Goal: Task Accomplishment & Management: Use online tool/utility

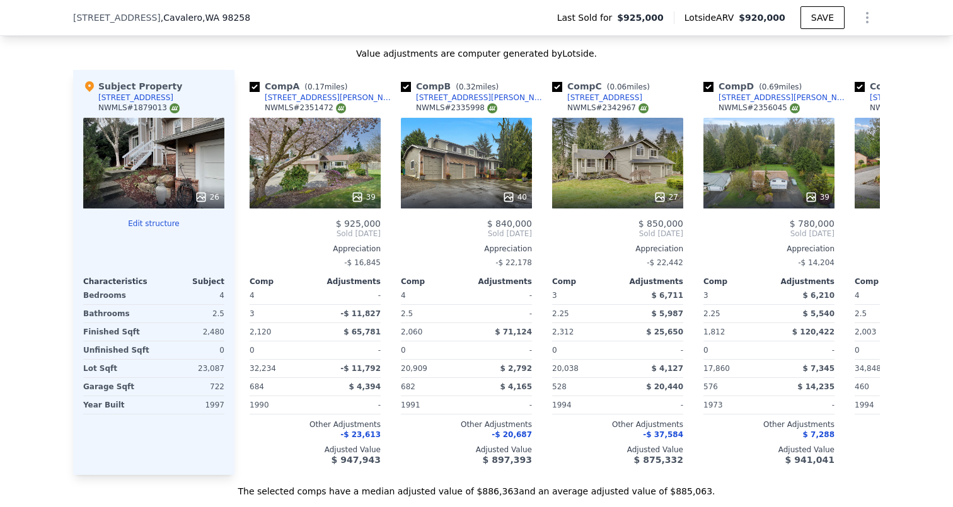
scroll to position [1388, 0]
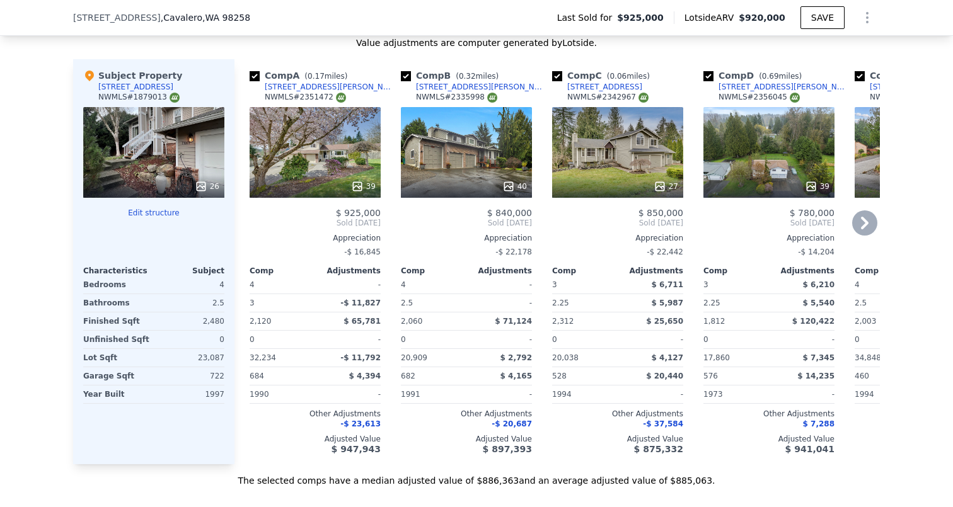
click at [258, 75] on input "checkbox" at bounding box center [255, 76] width 10 height 10
checkbox input "false"
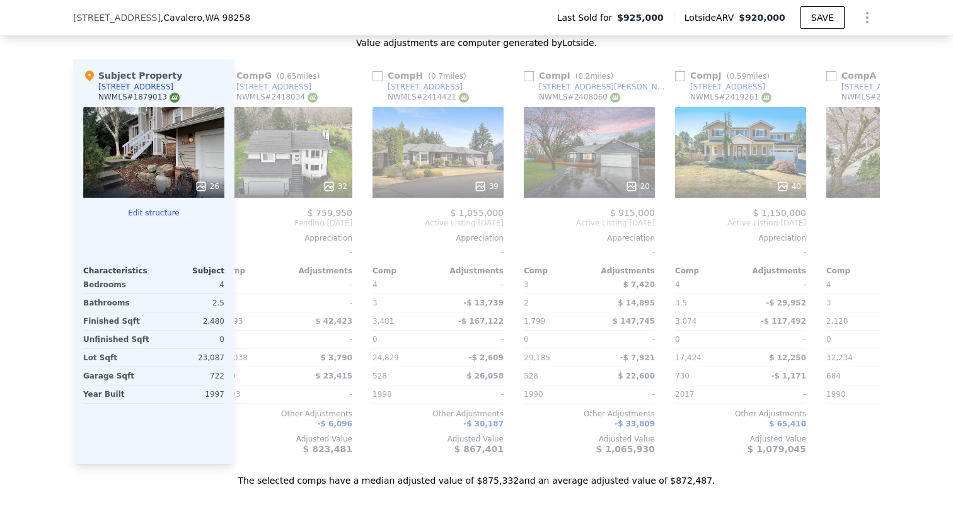
scroll to position [0, 795]
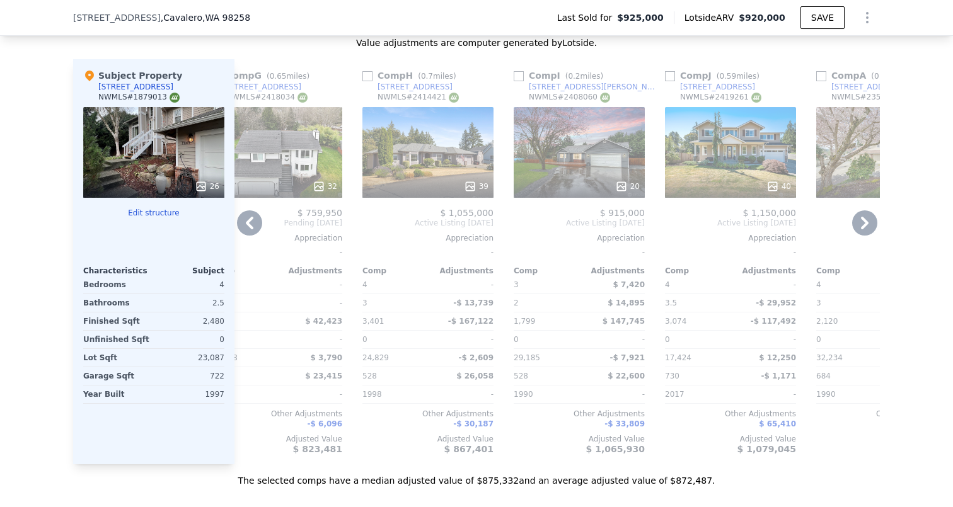
click at [522, 77] on input "checkbox" at bounding box center [519, 76] width 10 height 10
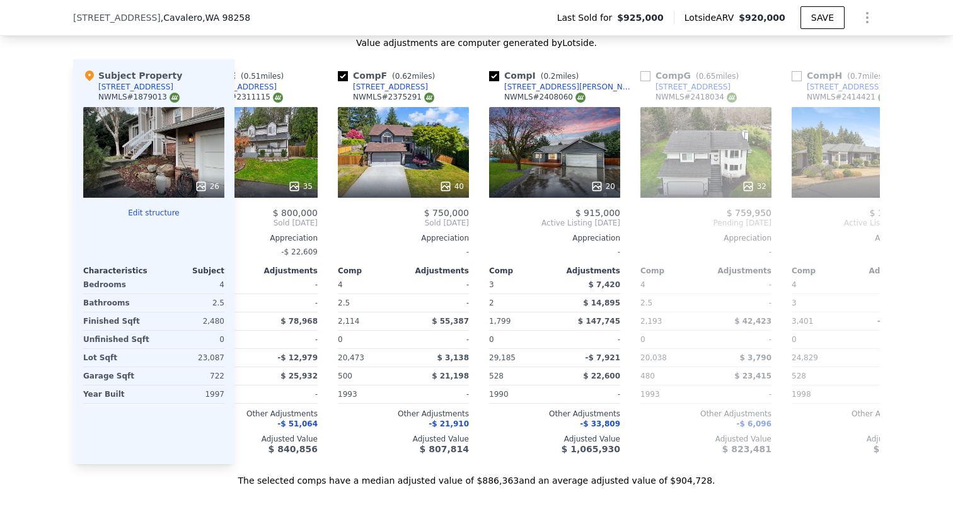
scroll to position [0, 505]
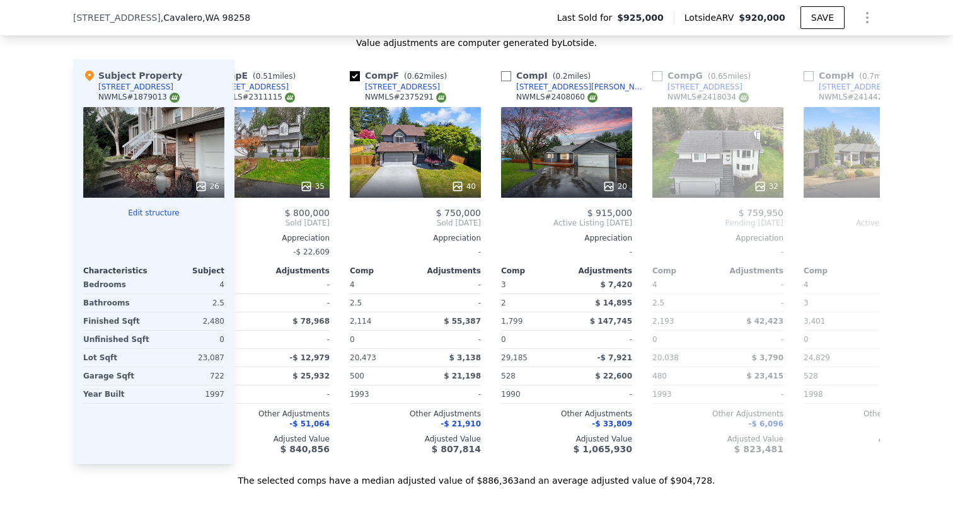
checkbox input "false"
checkbox input "true"
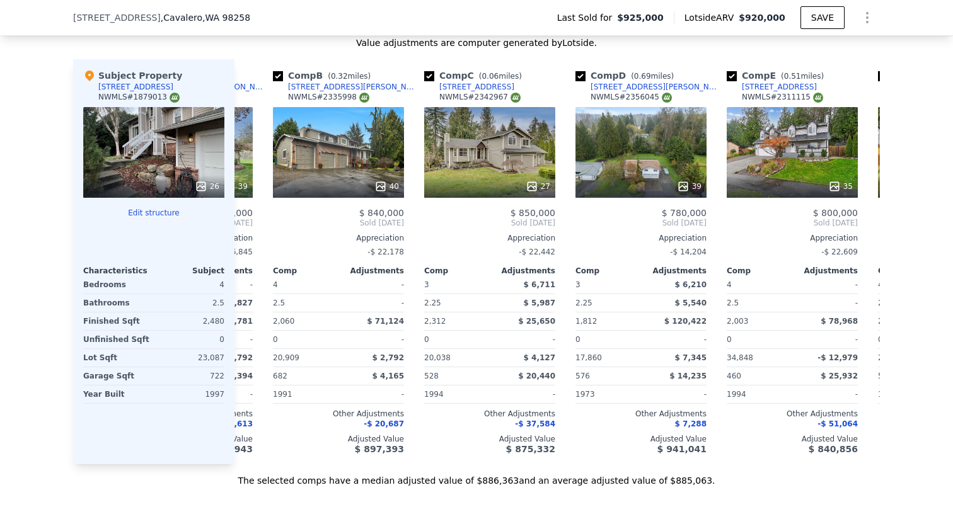
scroll to position [0, 142]
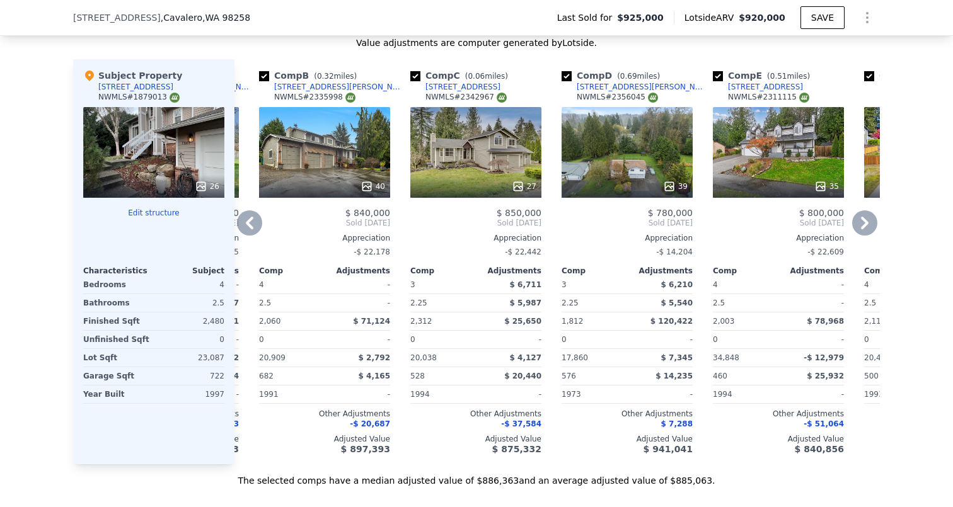
click at [567, 78] on input "checkbox" at bounding box center [567, 76] width 10 height 10
checkbox input "false"
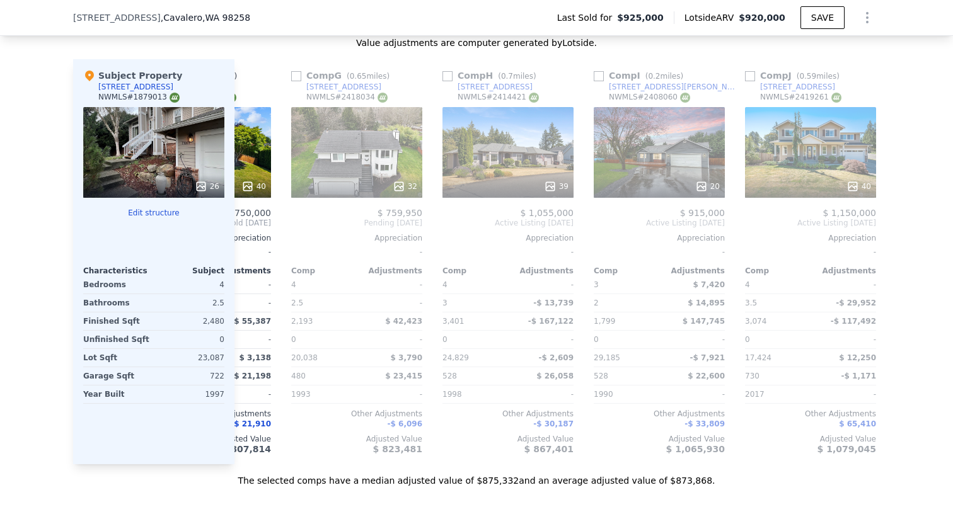
scroll to position [0, 897]
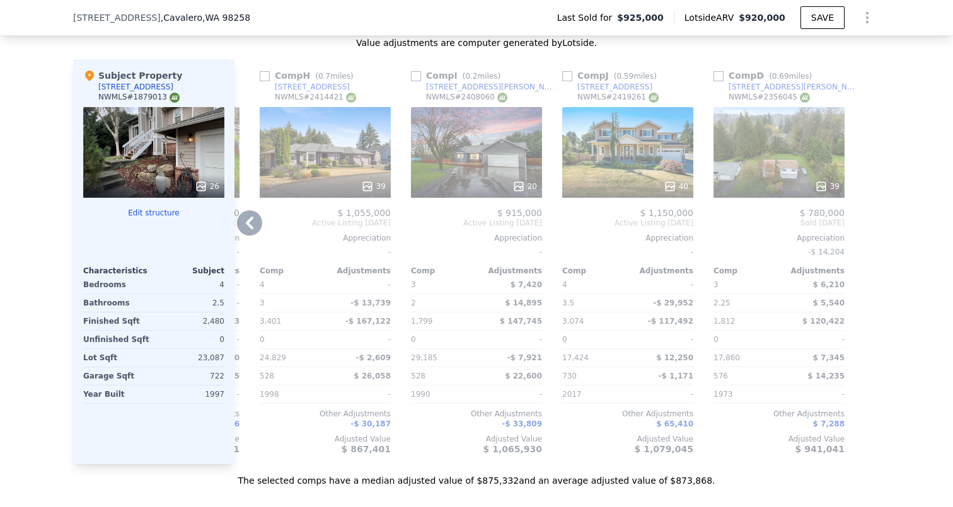
click at [569, 76] on input "checkbox" at bounding box center [567, 76] width 10 height 10
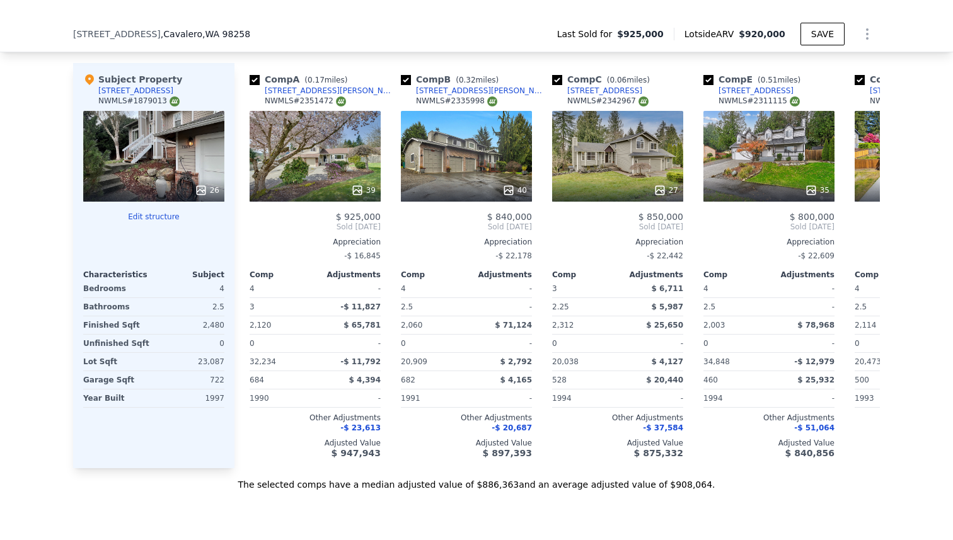
scroll to position [1397, 0]
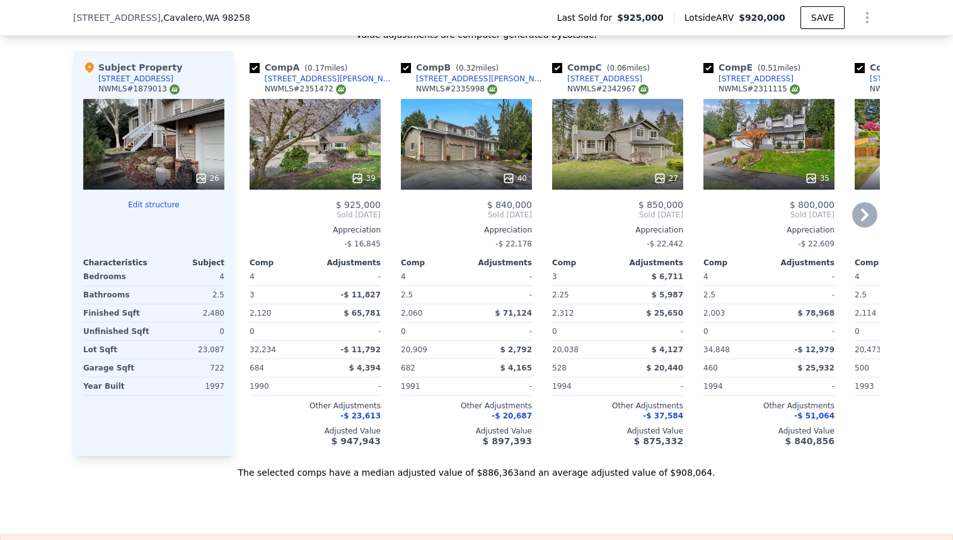
checkbox input "false"
checkbox input "true"
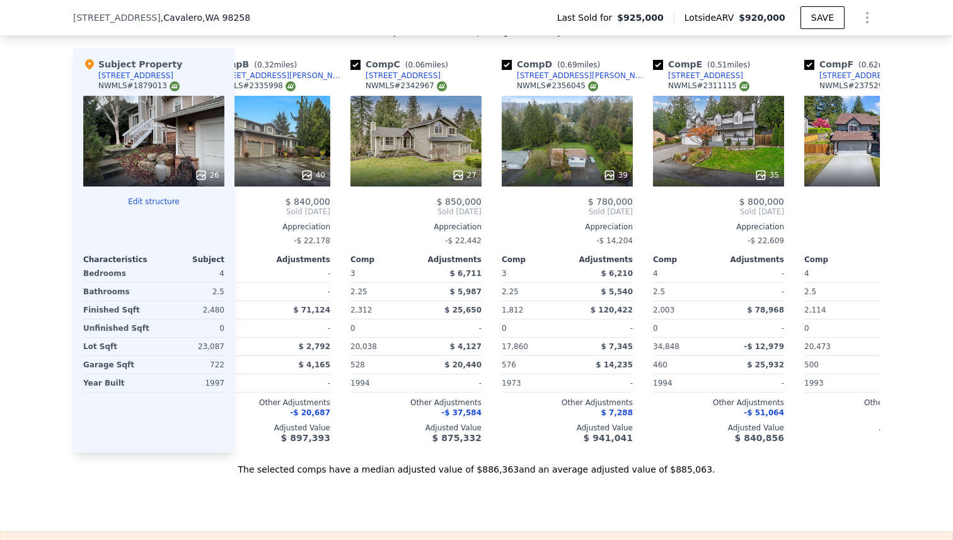
scroll to position [0, 0]
